Goal: Communication & Community: Answer question/provide support

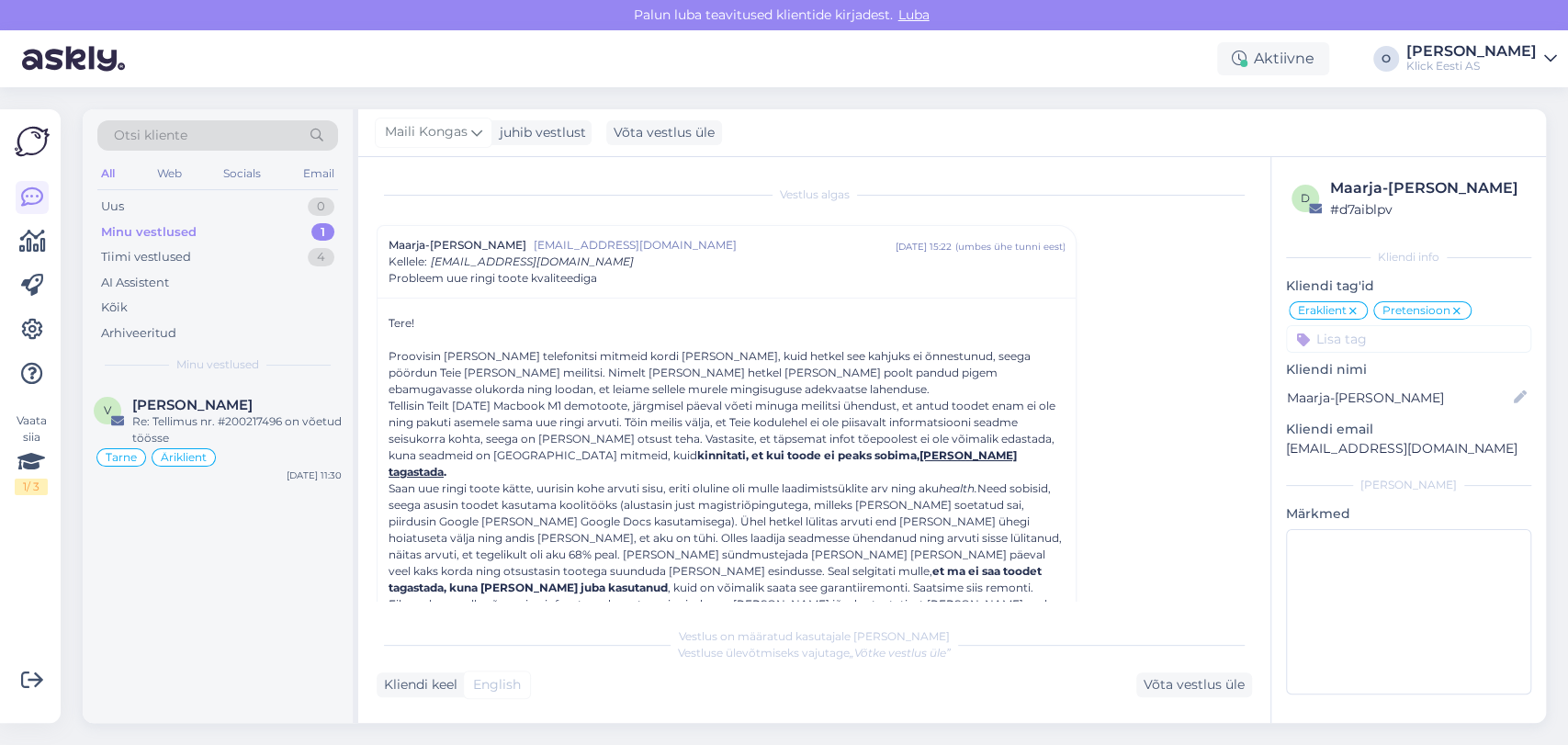
scroll to position [793, 0]
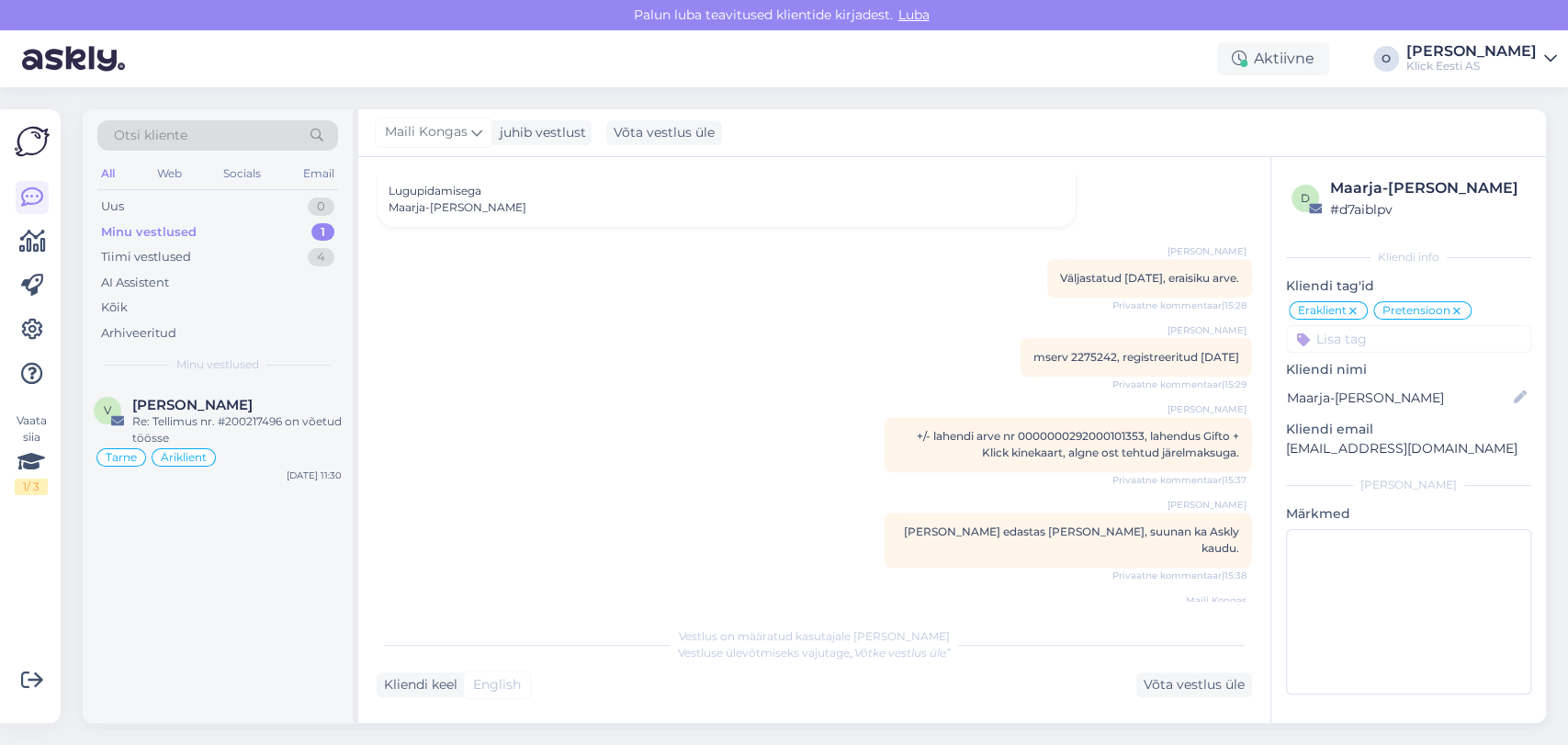
click at [218, 237] on div "Minu vestlused 1" at bounding box center [217, 231] width 241 height 25
click at [216, 257] on div "Tiimi vestlused 4" at bounding box center [217, 257] width 241 height 25
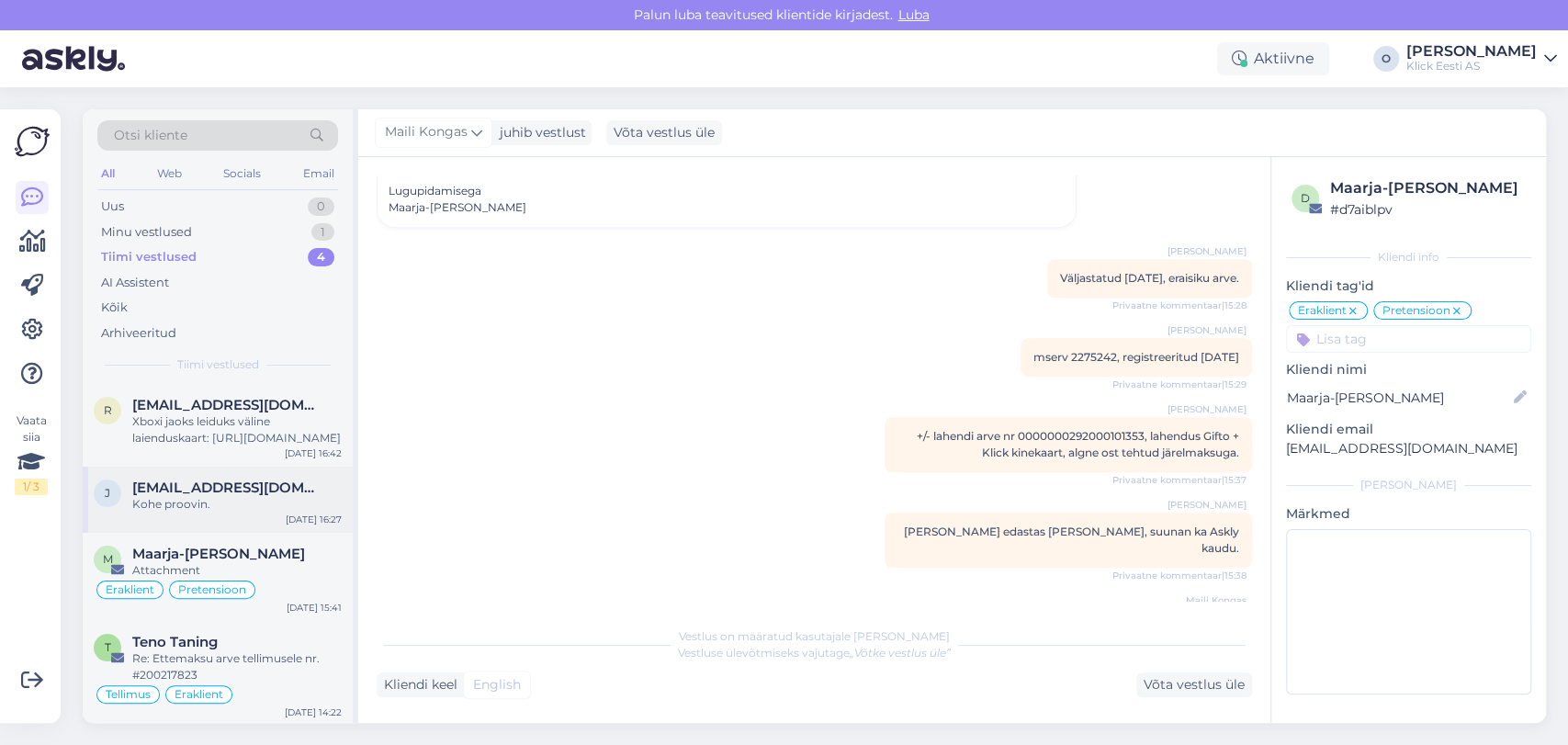
click at [199, 469] on div "j [EMAIL_ADDRESS][DOMAIN_NAME] Kohe proovin. [DATE] 16:27" at bounding box center [217, 499] width 270 height 66
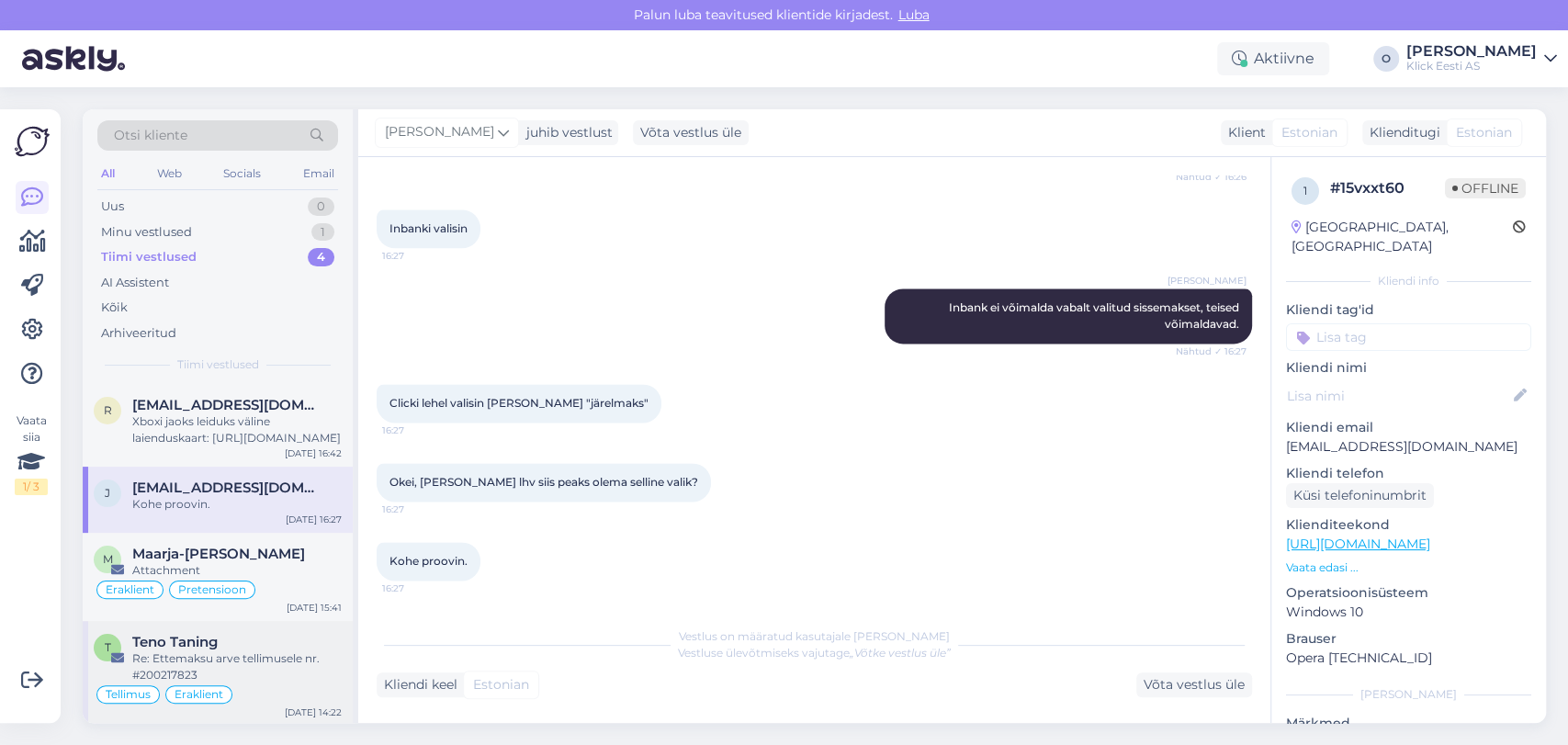
click at [232, 645] on div "Teno Taning" at bounding box center [237, 642] width 210 height 17
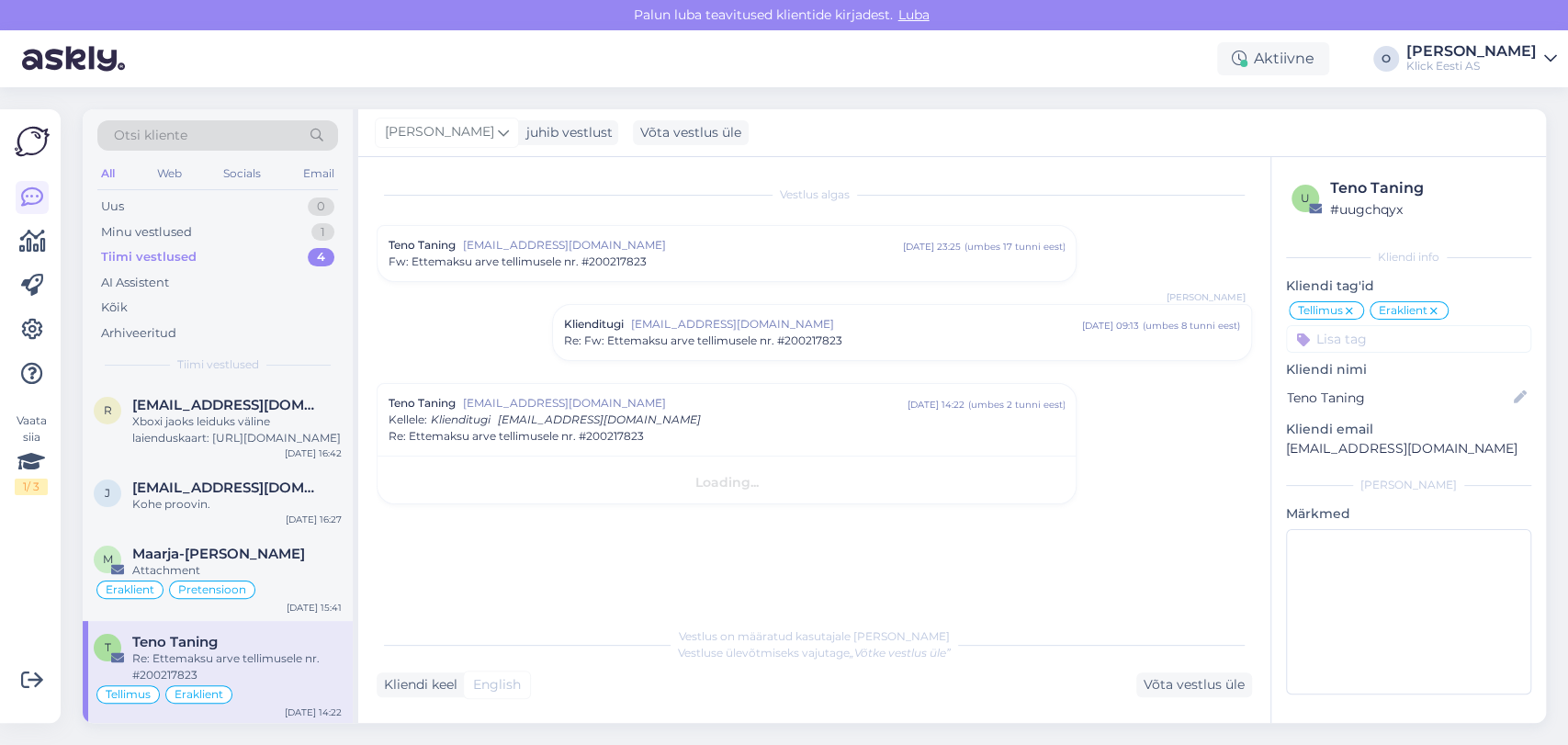
scroll to position [0, 0]
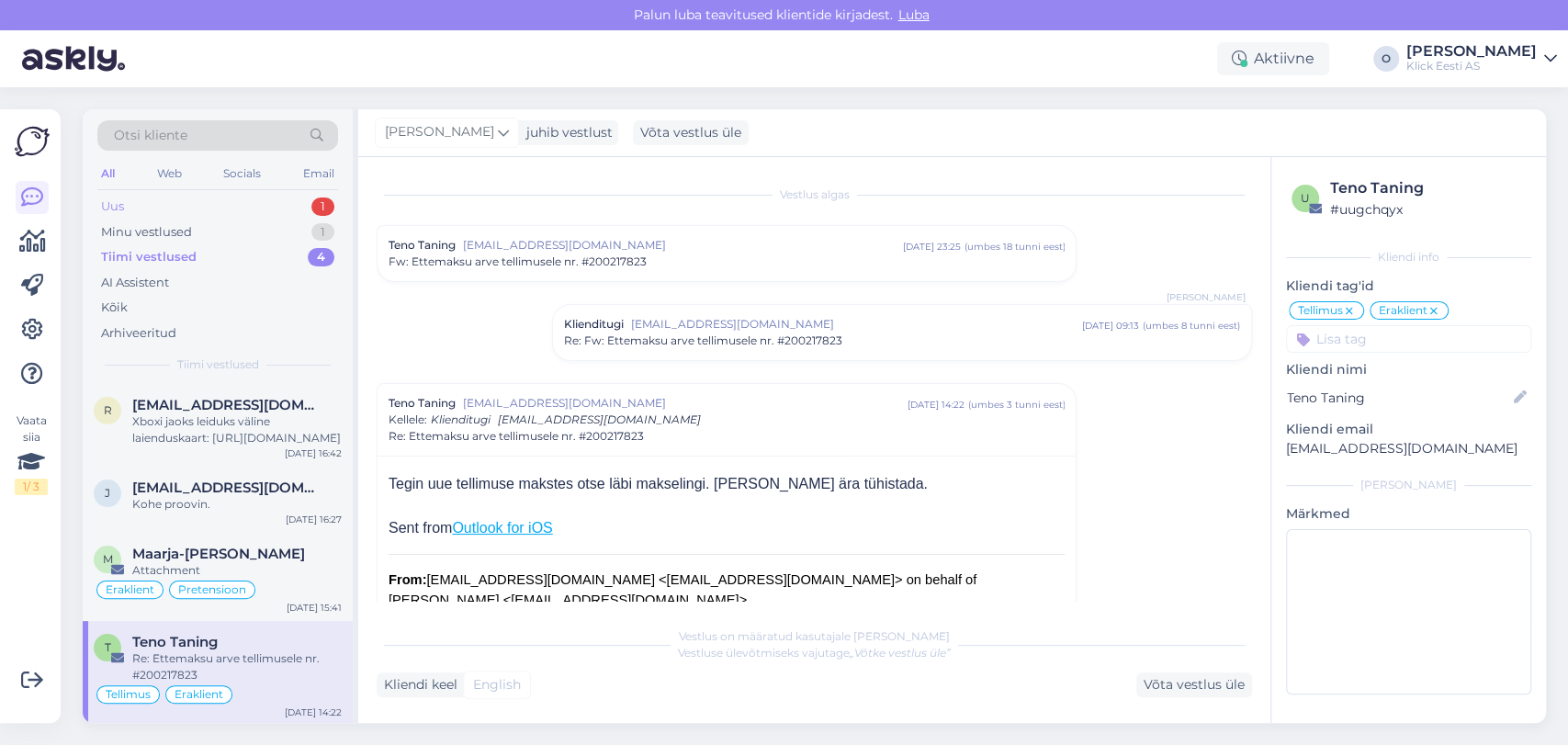
click at [189, 211] on div "Uus 1" at bounding box center [217, 206] width 241 height 25
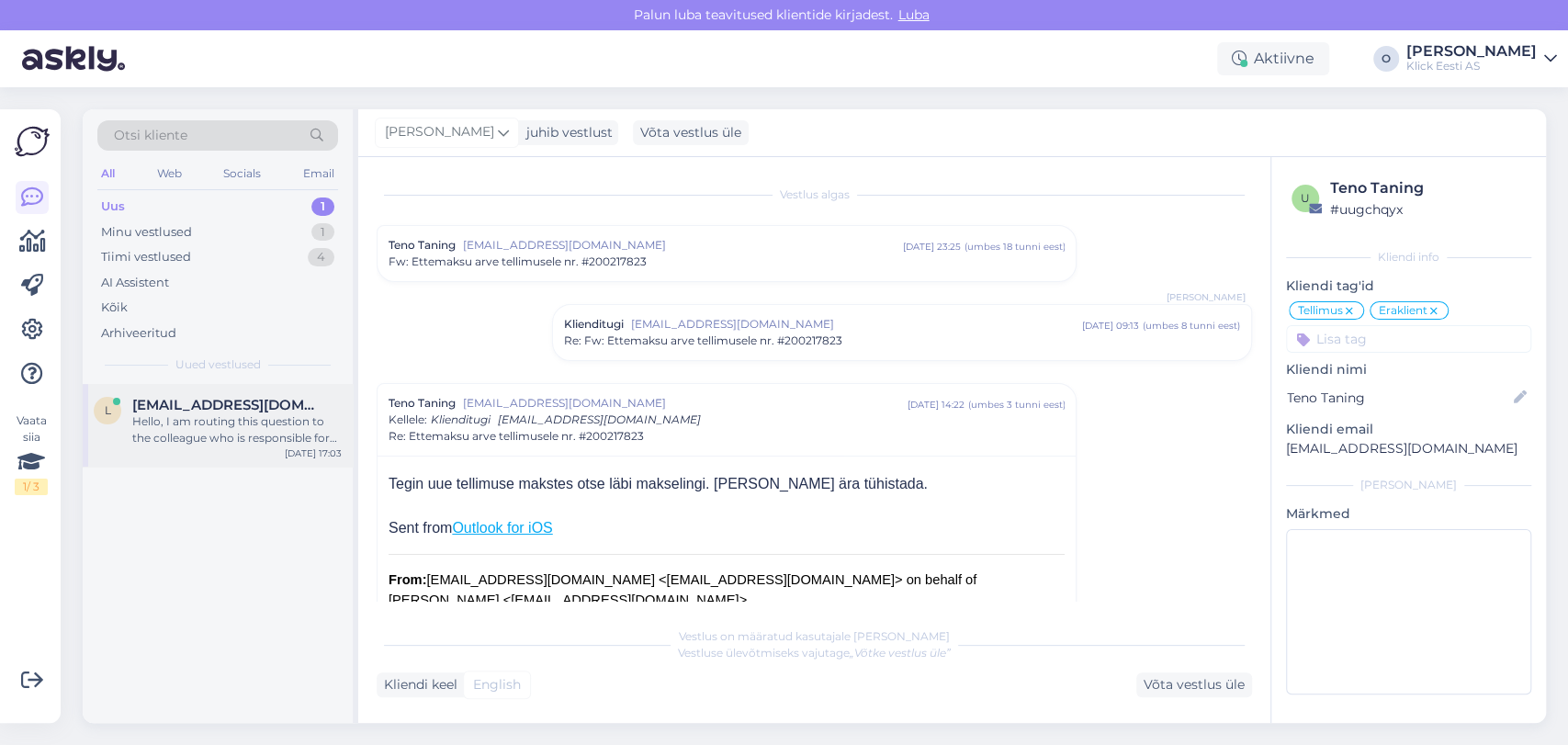
click at [183, 405] on span "[EMAIL_ADDRESS][DOMAIN_NAME]" at bounding box center [228, 405] width 191 height 17
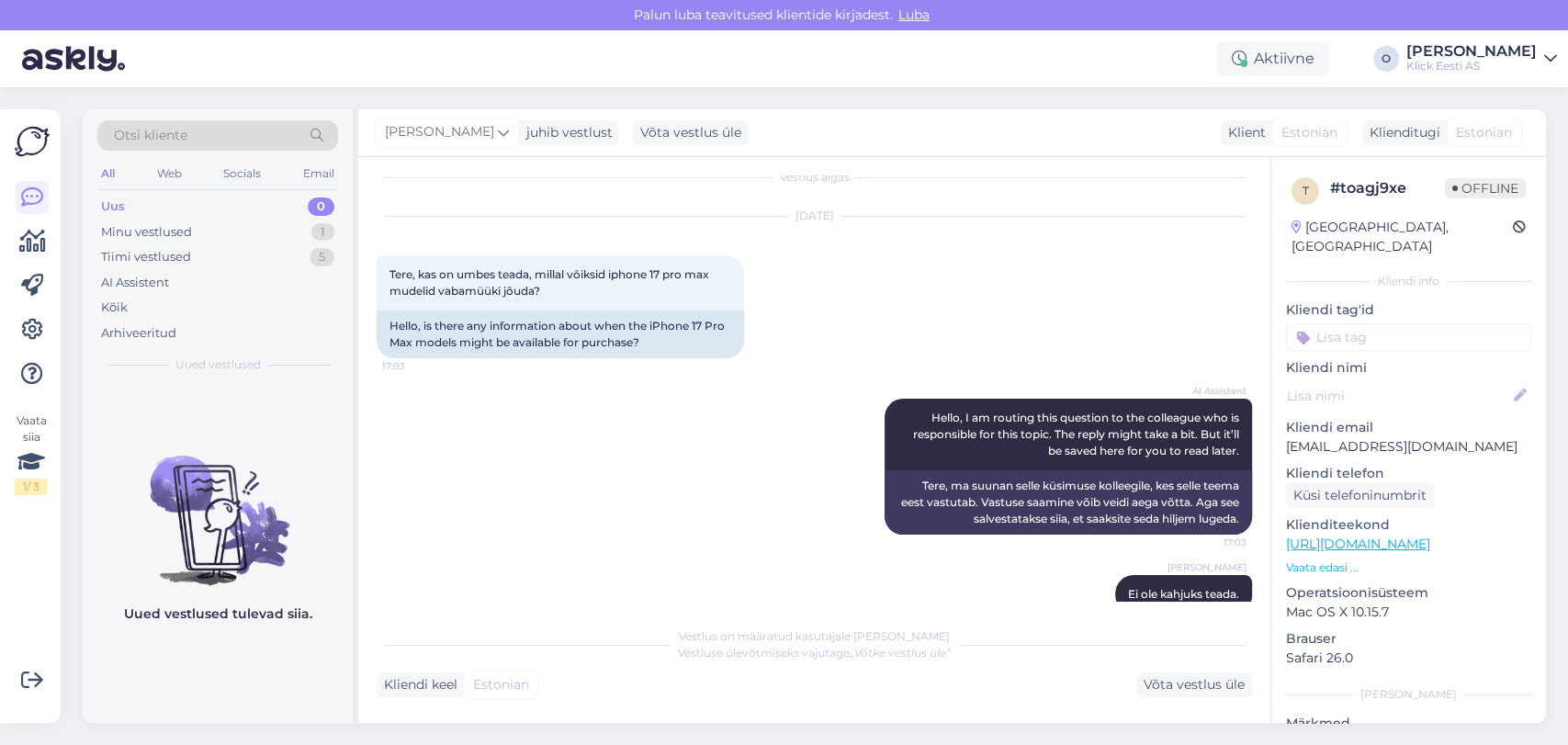
scroll to position [51, 0]
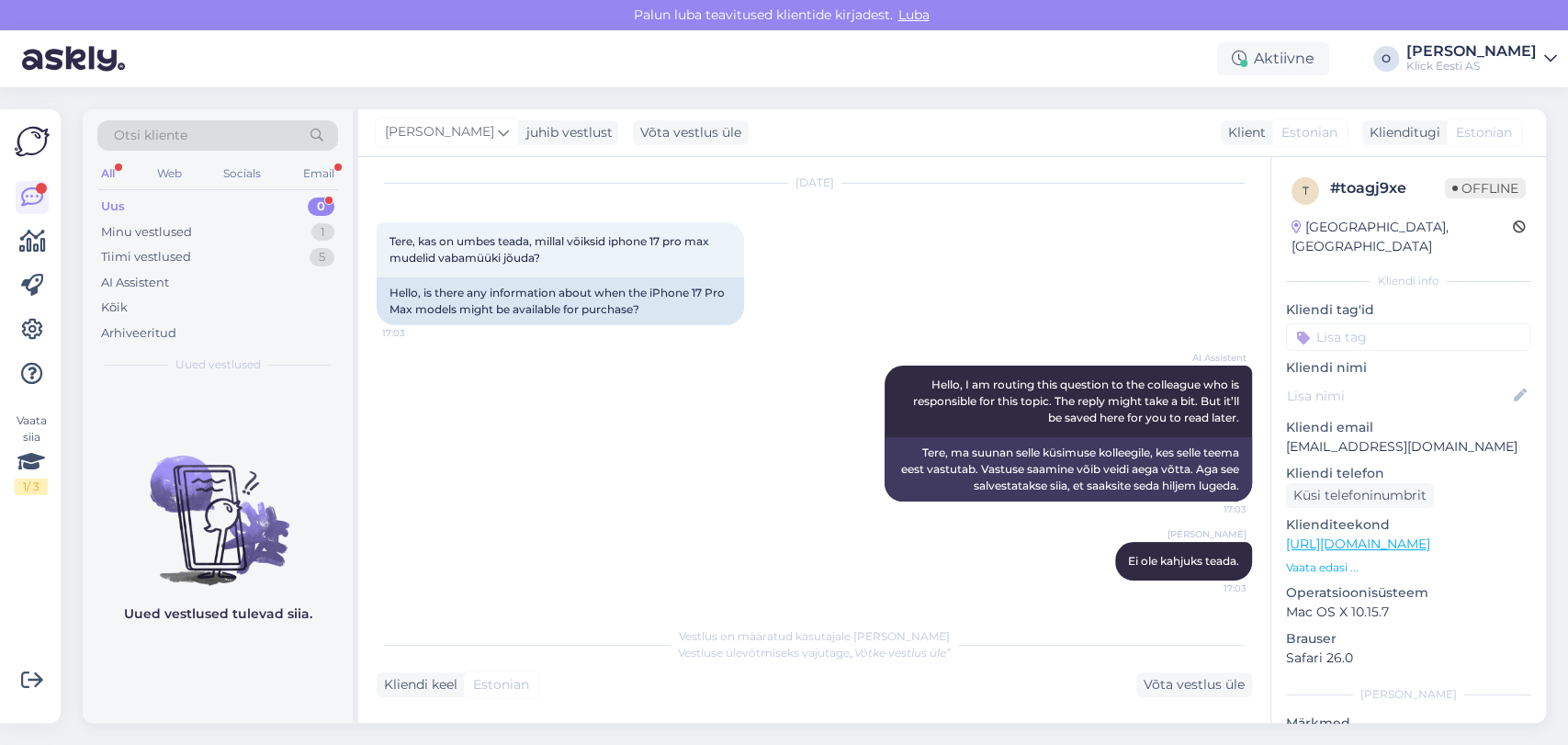
click at [248, 199] on div "Uus 0" at bounding box center [217, 206] width 241 height 25
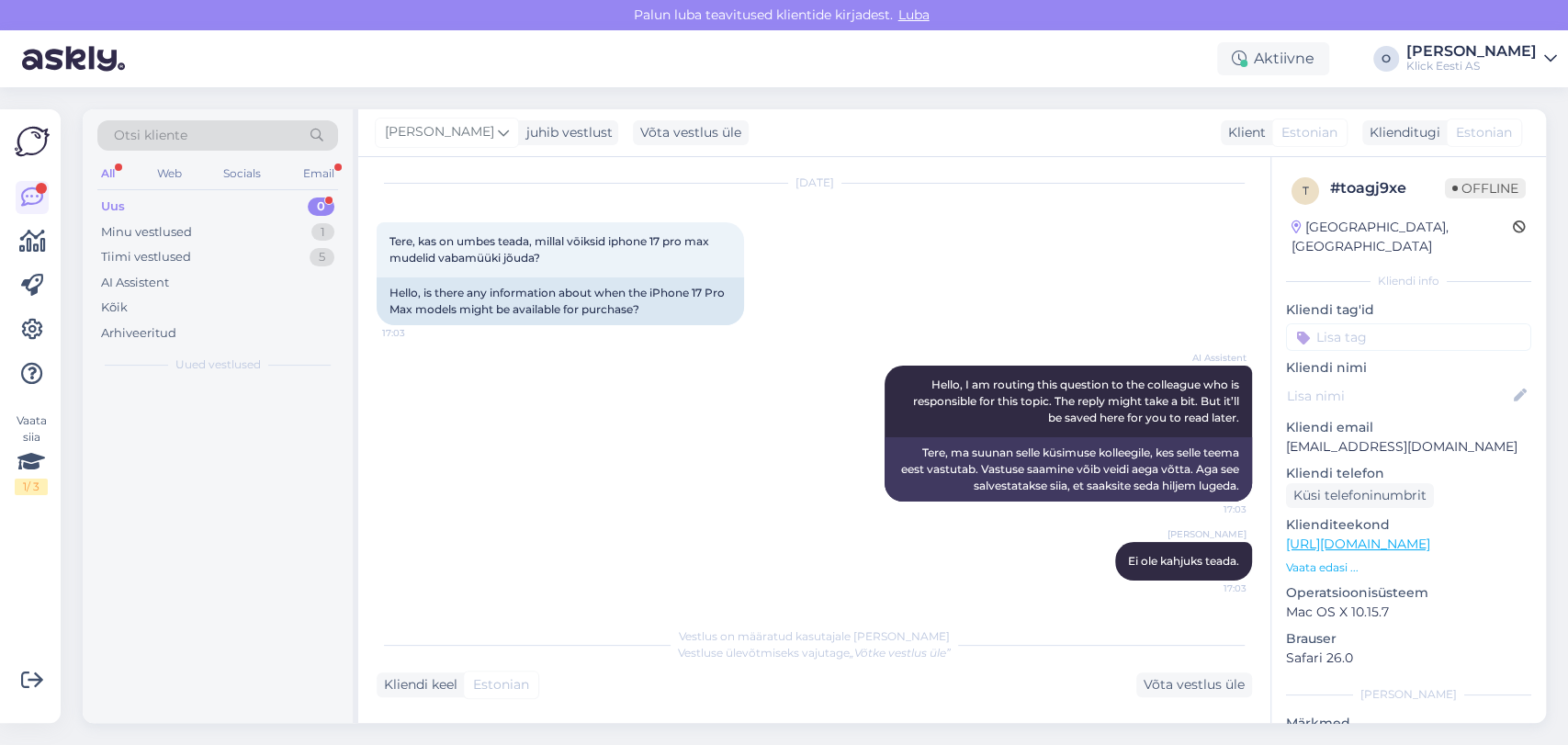
click at [248, 199] on div "Uus 0" at bounding box center [217, 206] width 241 height 25
click at [248, 199] on div "Uus 1" at bounding box center [217, 206] width 241 height 25
click at [242, 408] on div "[PERSON_NAME] 1" at bounding box center [237, 405] width 210 height 17
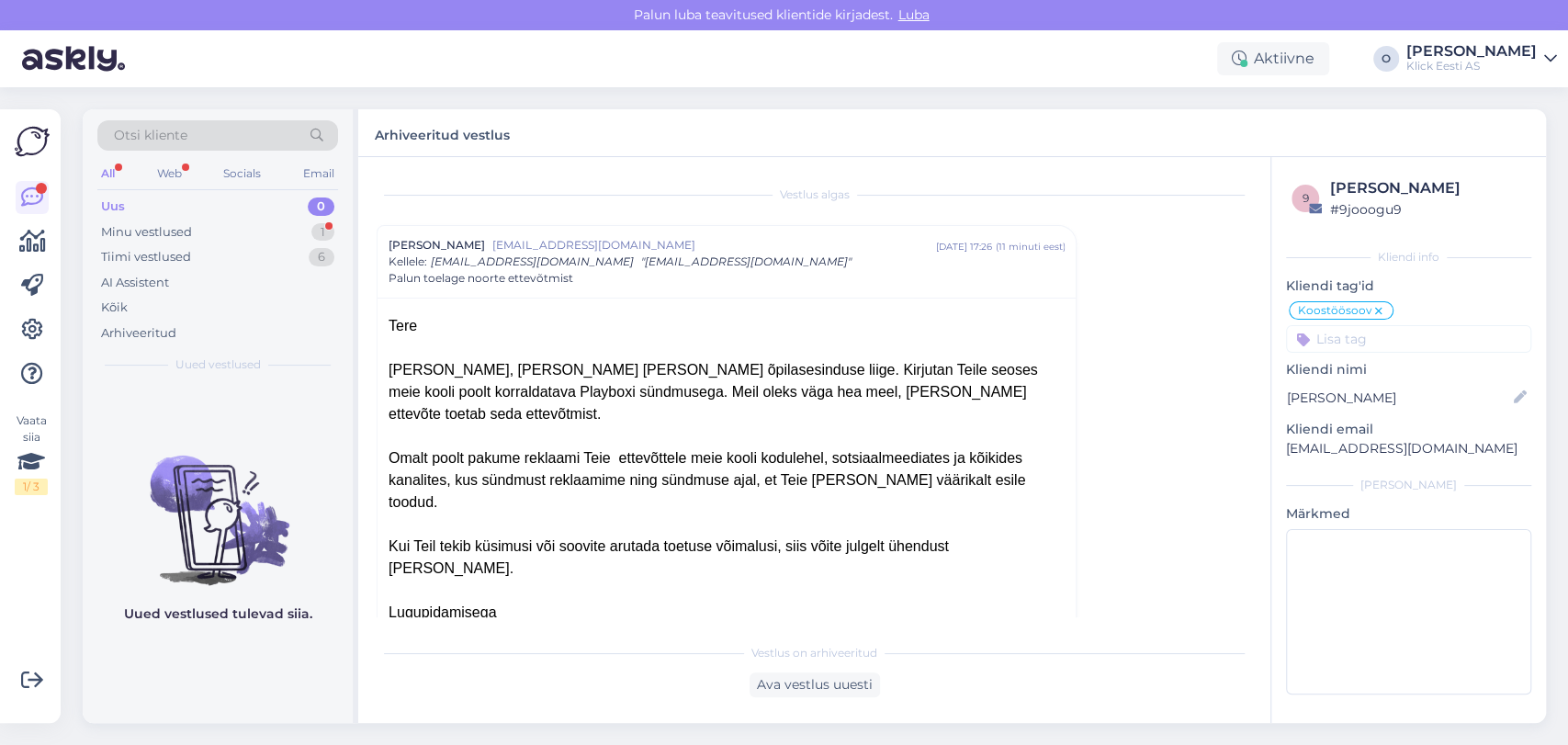
scroll to position [152, 0]
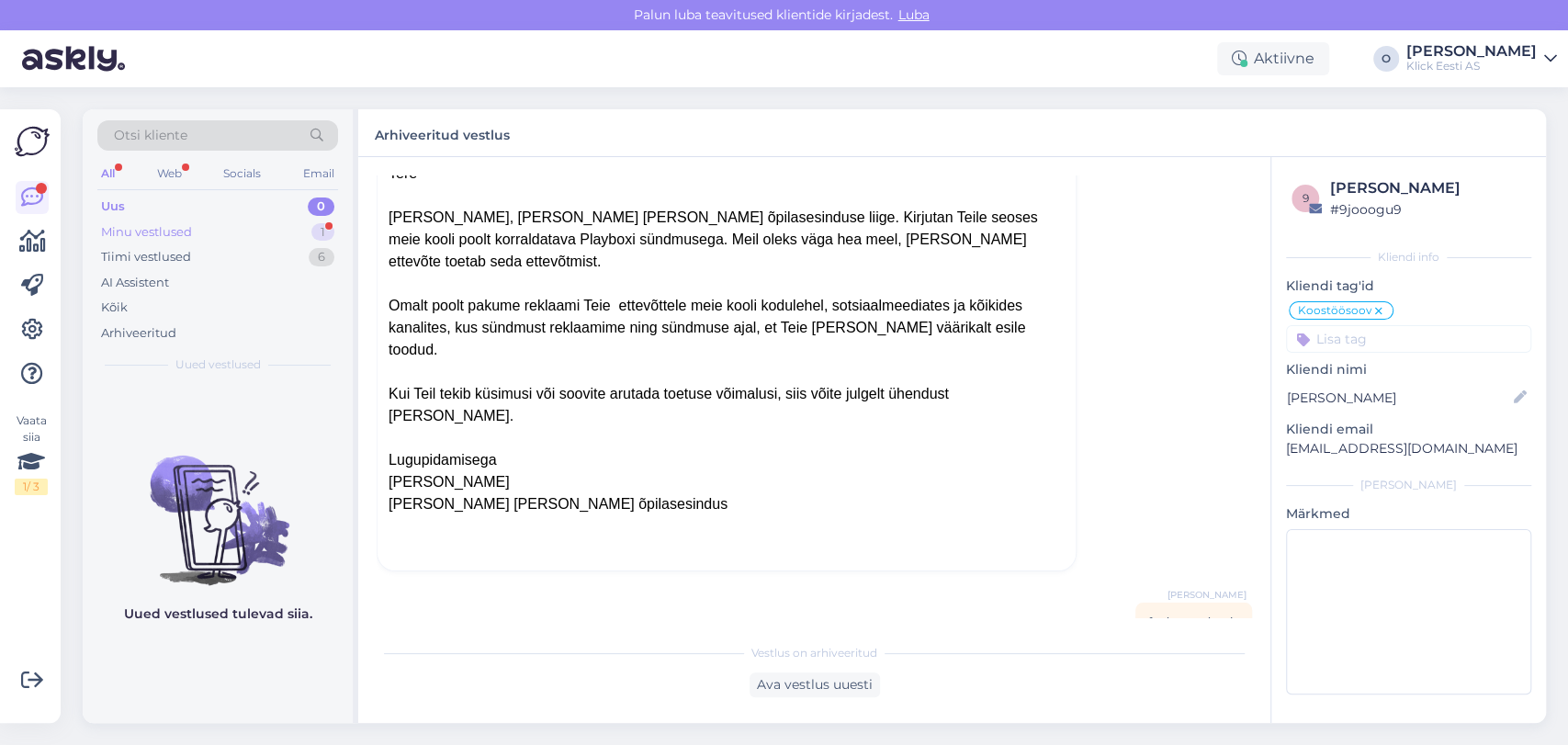
click at [306, 230] on div "Minu vestlused 1" at bounding box center [217, 231] width 241 height 25
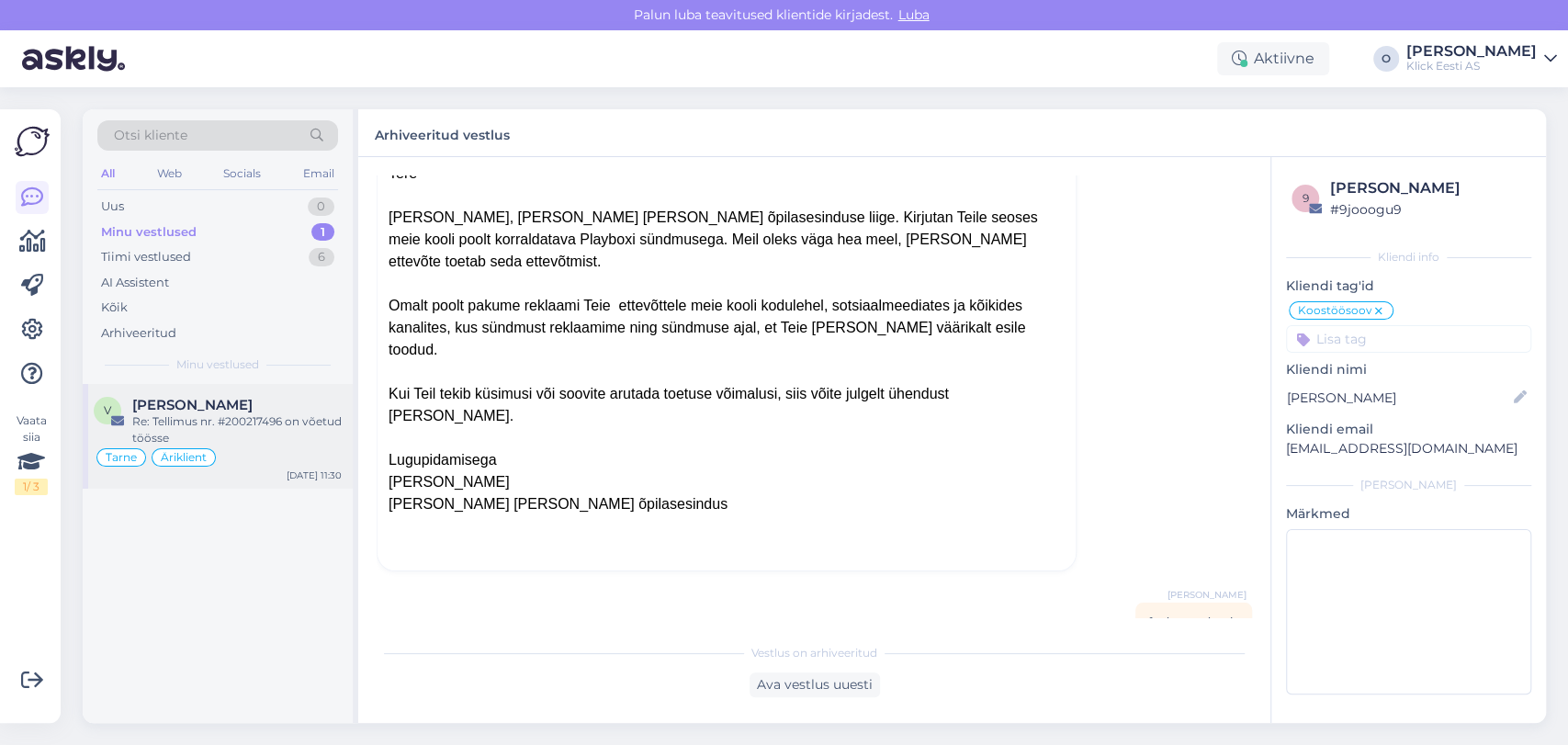
click at [231, 390] on div "V [PERSON_NAME] Re: Tellimus nr. #200217496 on võetud töösse Tarne Äriklient [D…" at bounding box center [217, 436] width 270 height 104
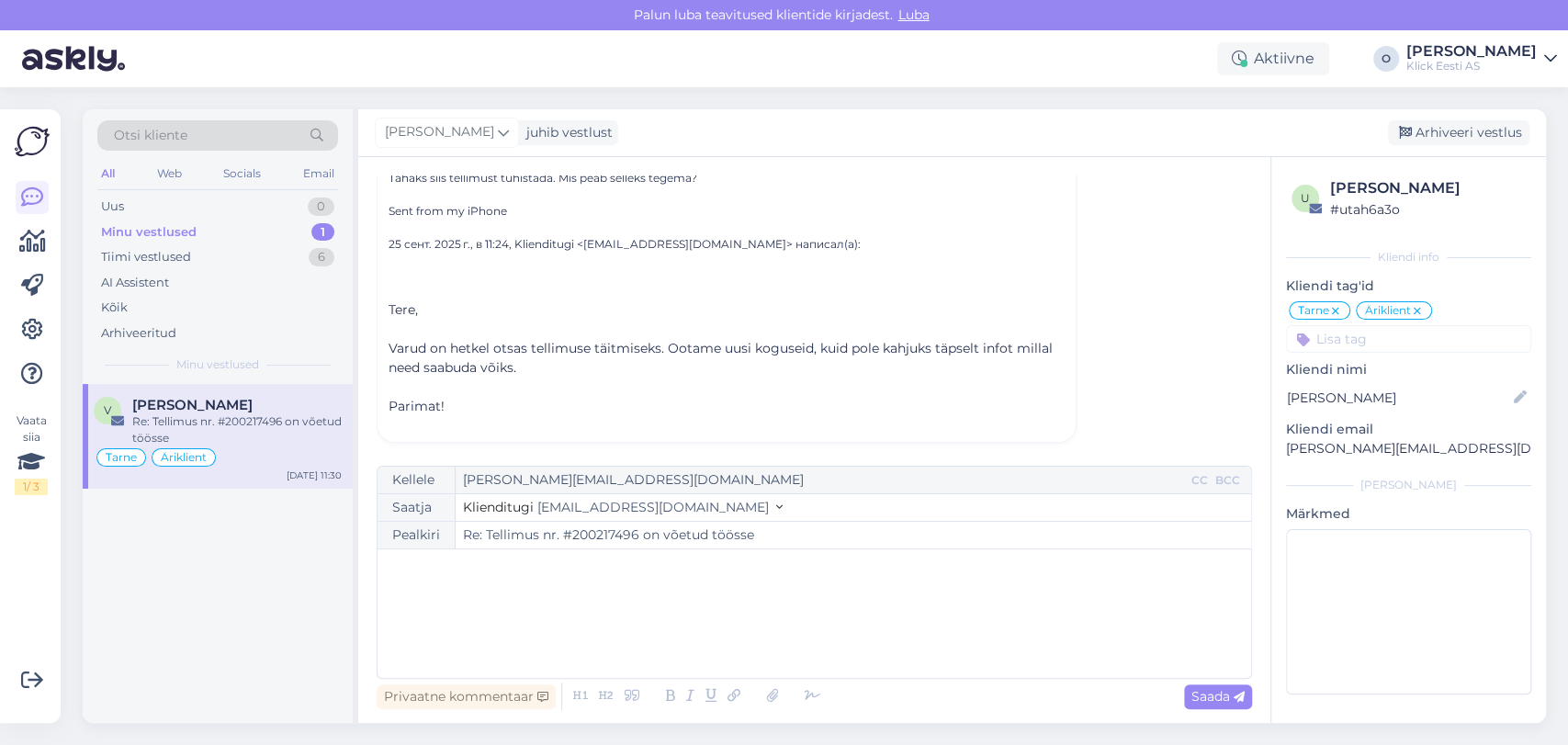
scroll to position [463, 0]
click at [274, 191] on div "Otsi kliente All Web Socials Email Uus 0 Minu vestlused 1 Tiimi vestlused 6 AI …" at bounding box center [217, 246] width 270 height 275
click at [264, 208] on div "Uus 0" at bounding box center [217, 206] width 241 height 25
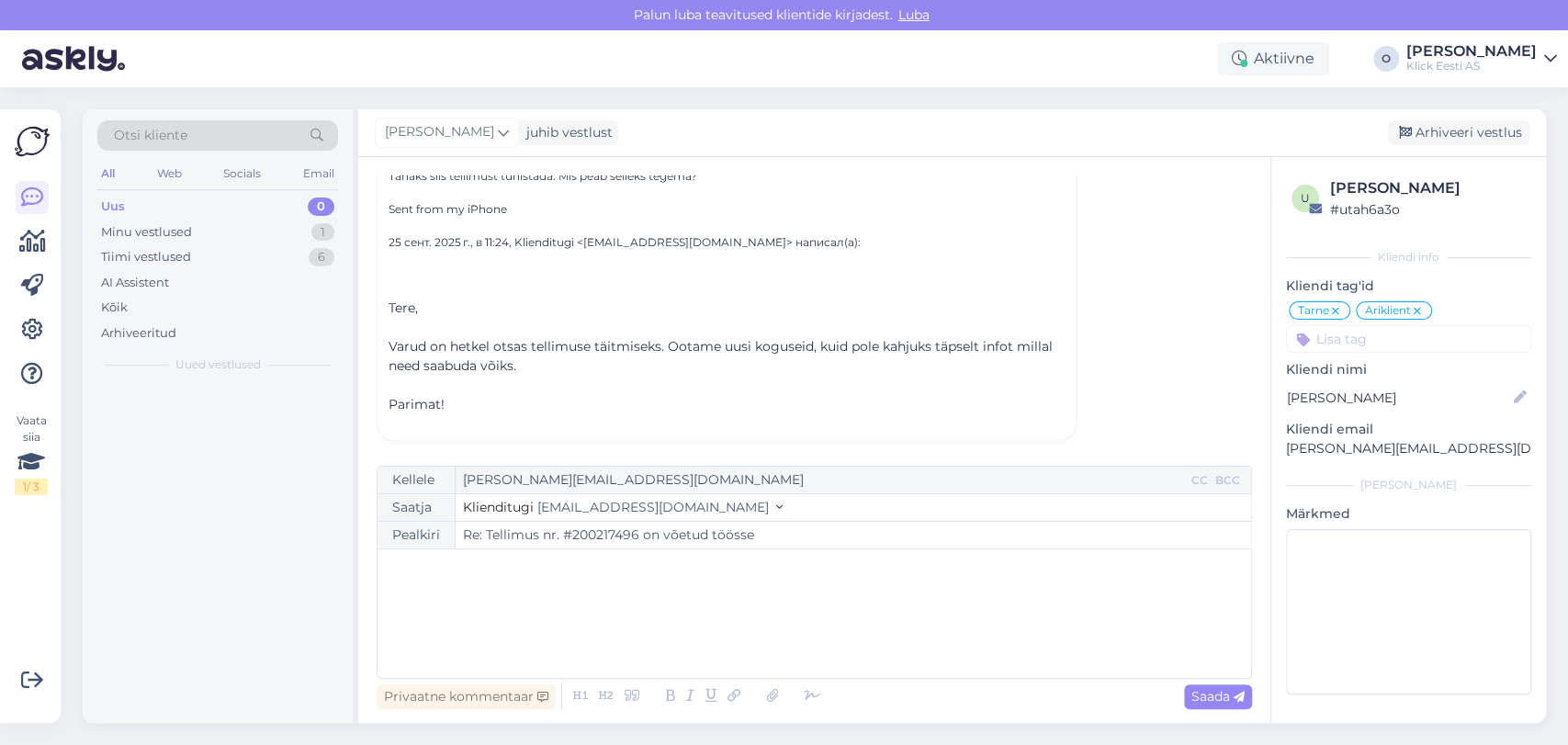
click at [264, 208] on div "Uus 0" at bounding box center [217, 206] width 241 height 25
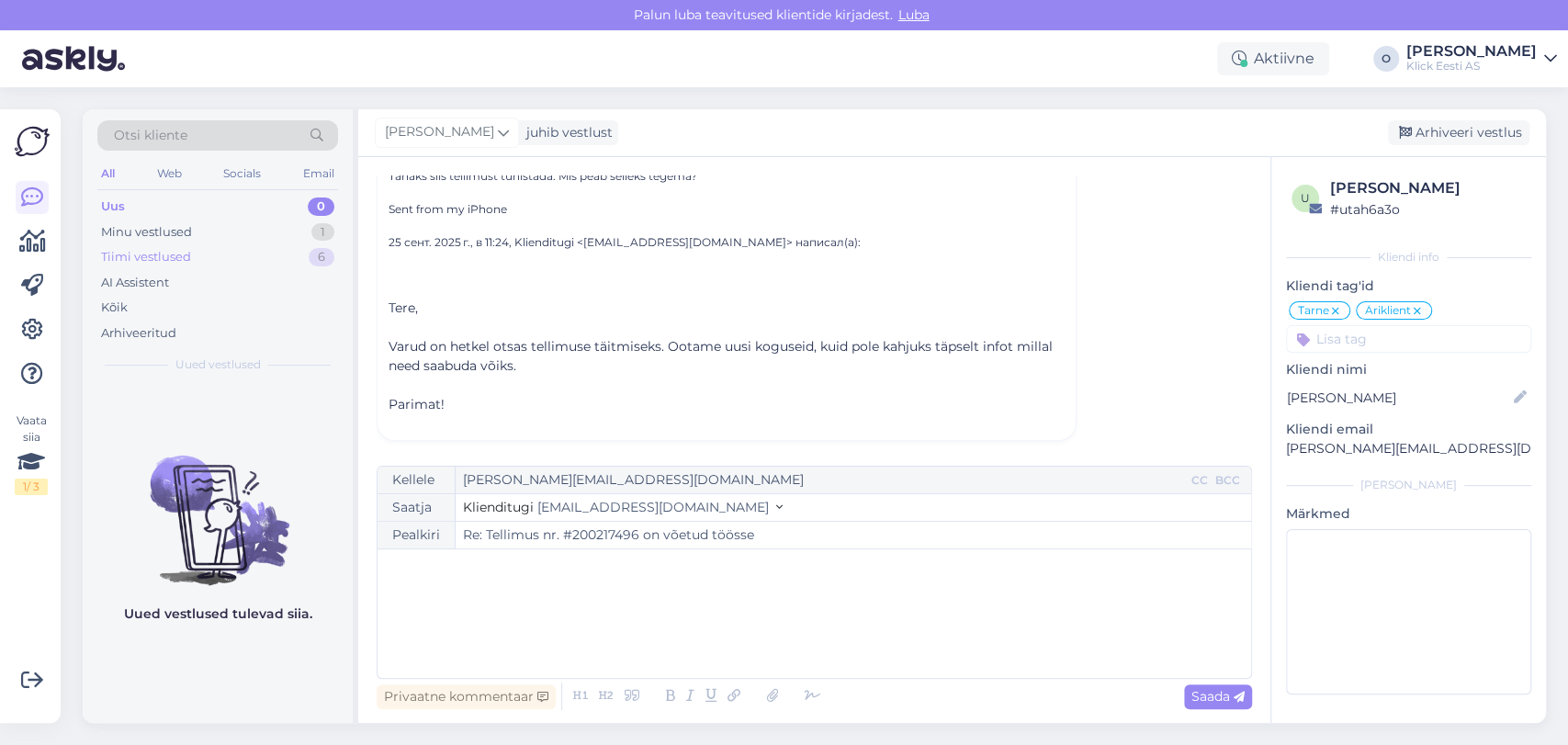
click at [258, 245] on div "Tiimi vestlused 6" at bounding box center [217, 257] width 241 height 25
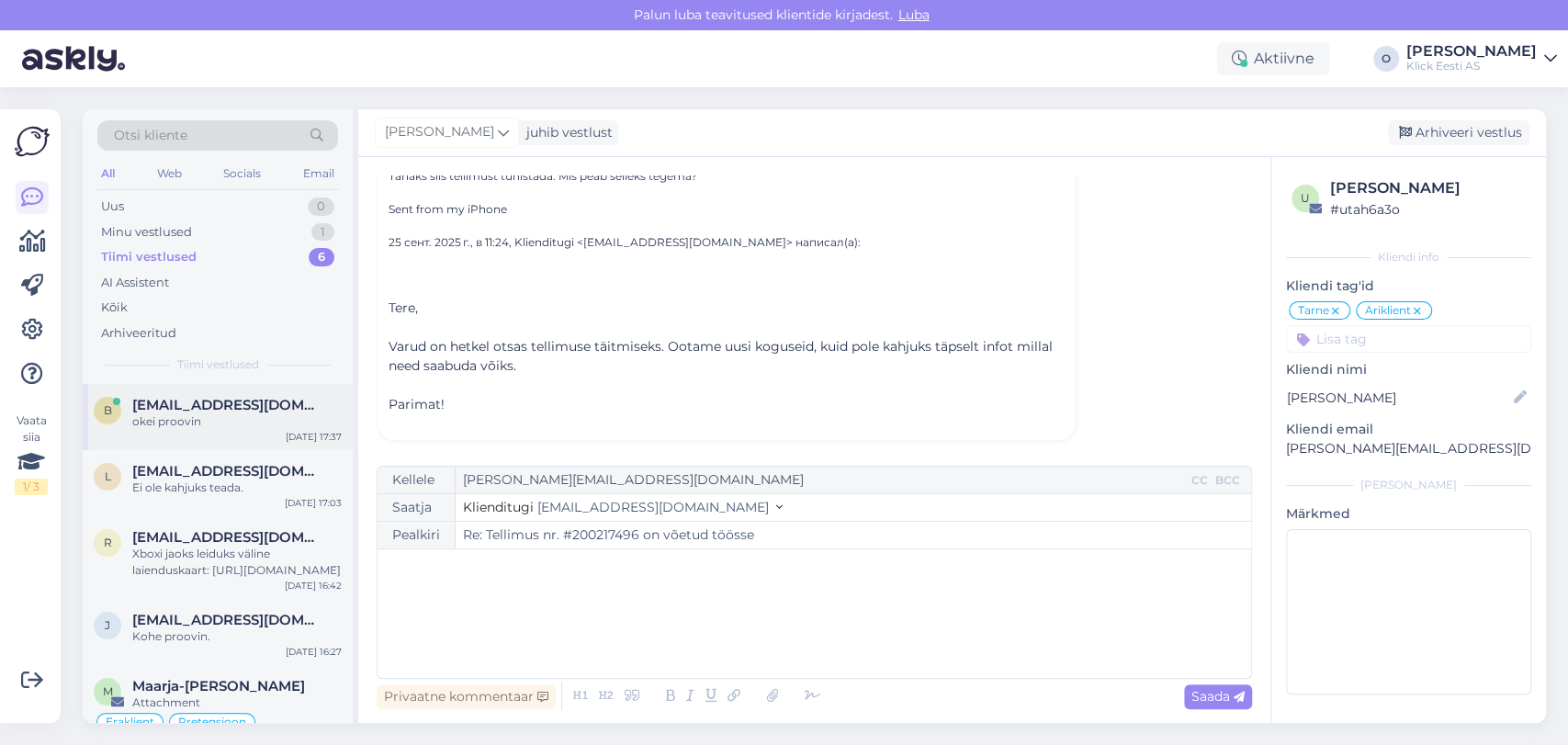
click at [229, 393] on div "b [EMAIL_ADDRESS][DOMAIN_NAME] okei proovin [DATE] 17:37" at bounding box center [217, 417] width 270 height 66
